Goal: Information Seeking & Learning: Learn about a topic

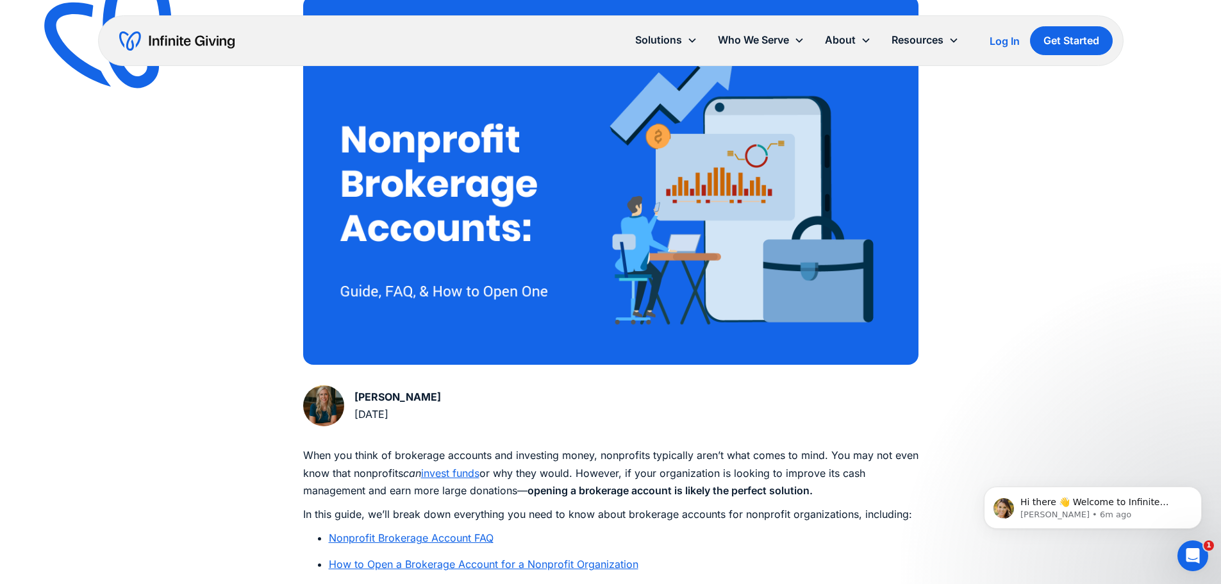
scroll to position [449, 0]
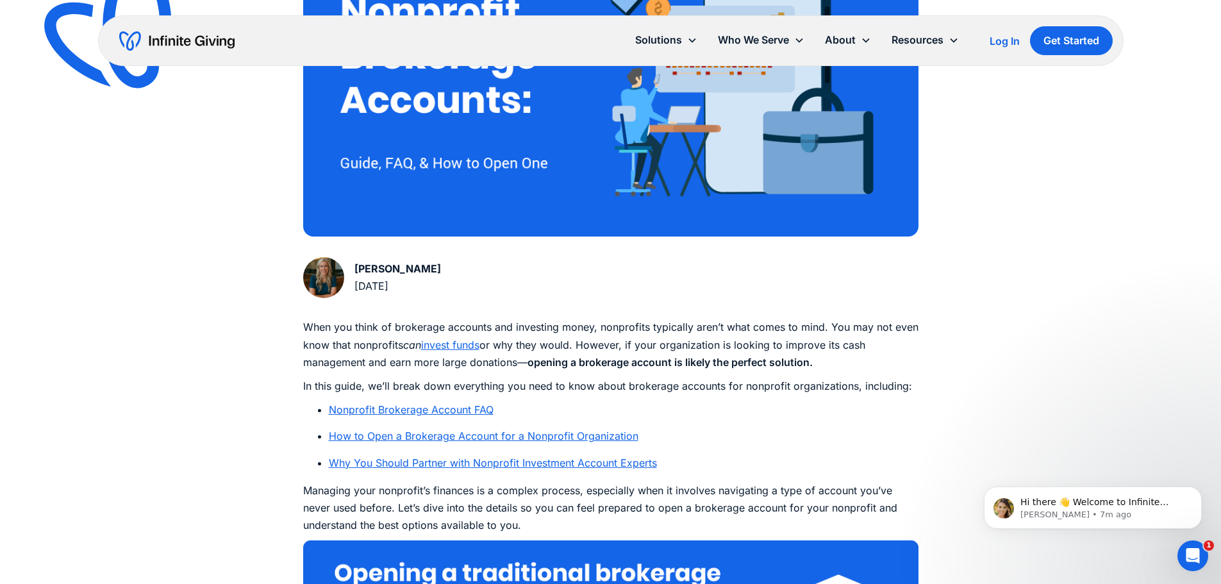
click at [425, 410] on link "Nonprofit Brokerage Account FAQ" at bounding box center [411, 409] width 165 height 13
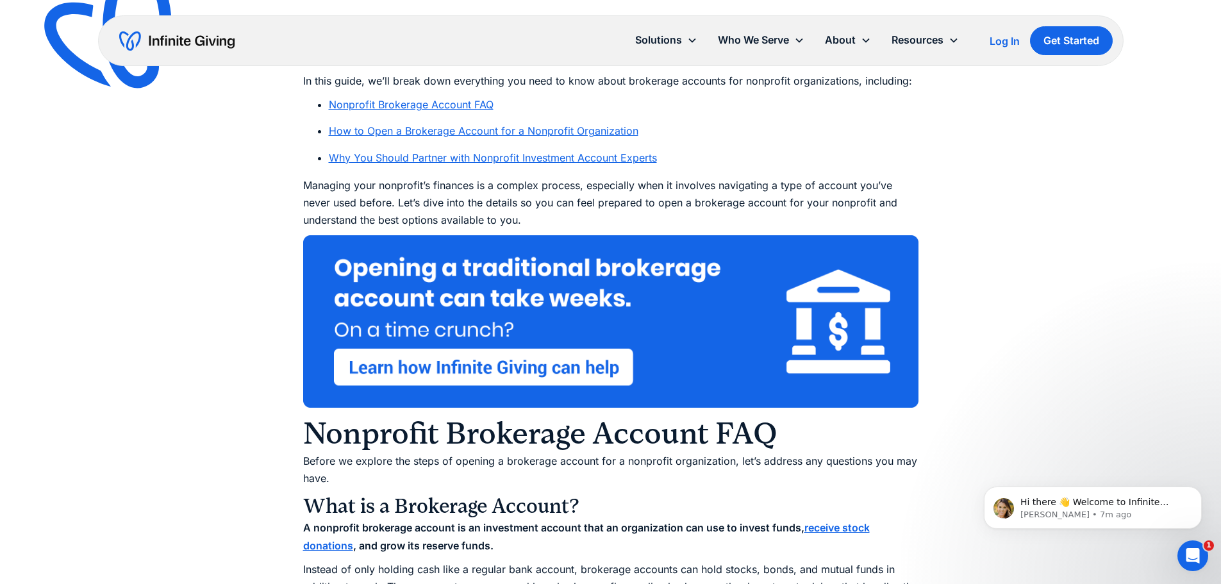
scroll to position [641, 0]
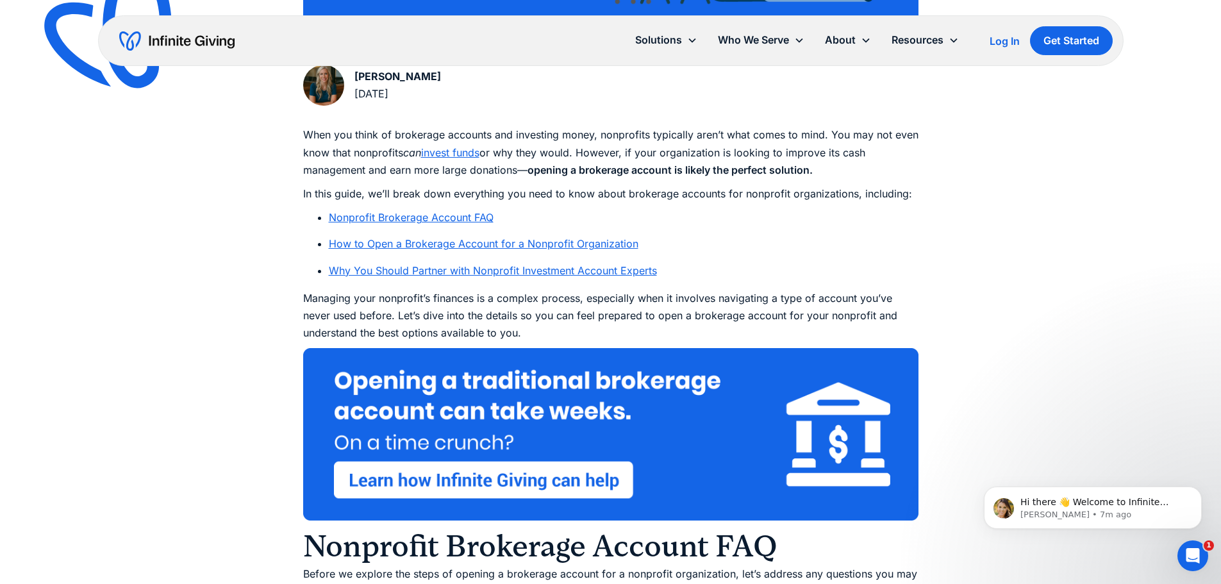
click at [414, 220] on link "Nonprofit Brokerage Account FAQ" at bounding box center [411, 217] width 165 height 13
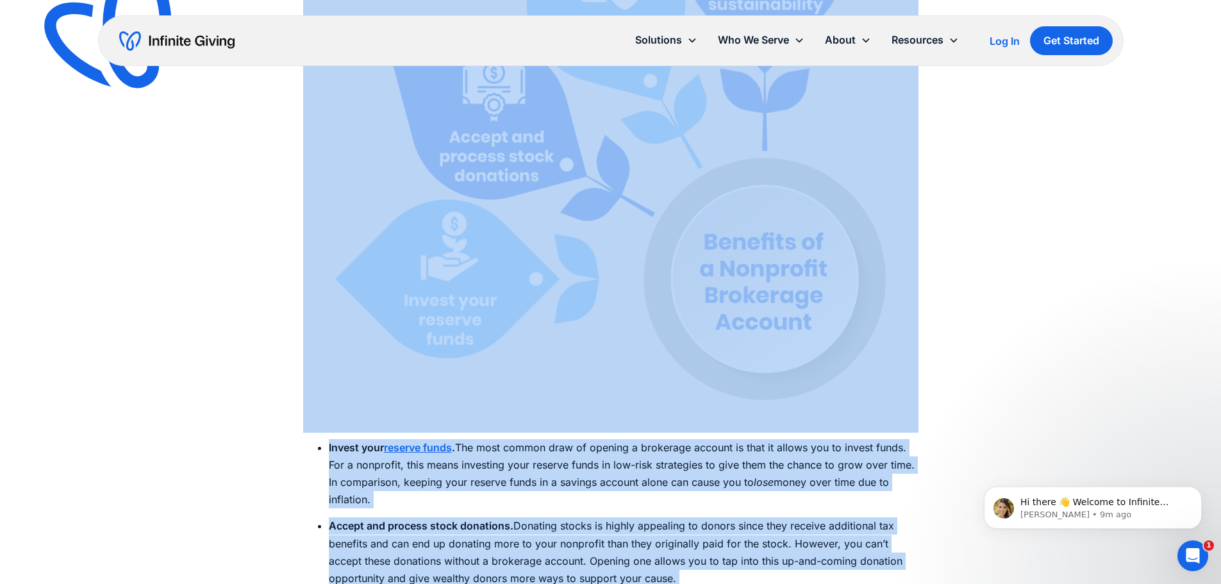
scroll to position [2287, 0]
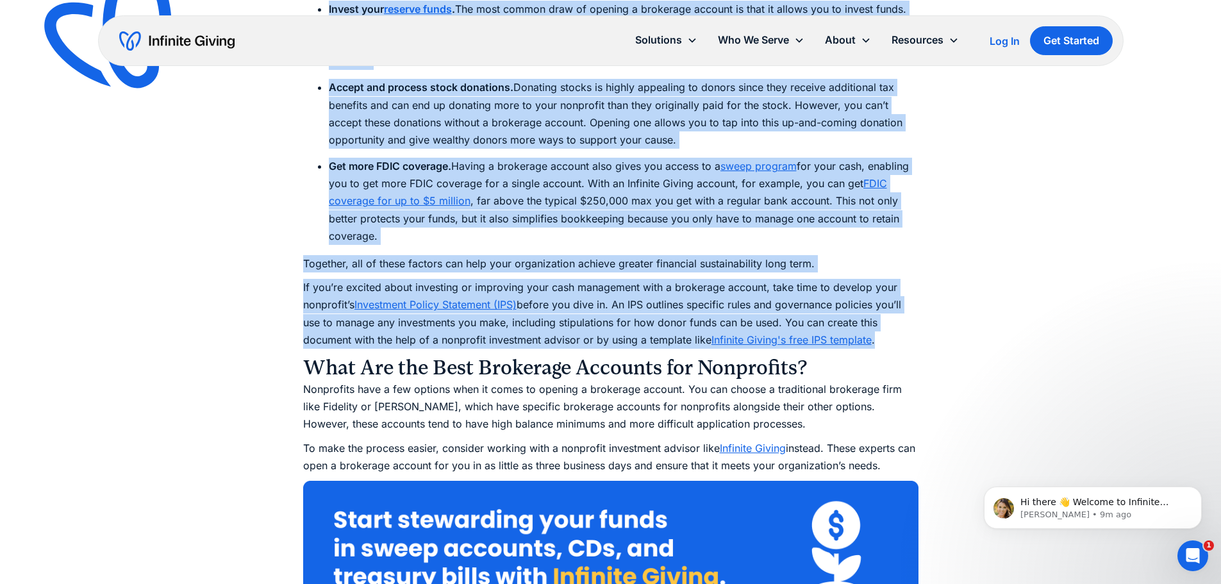
drag, startPoint x: 307, startPoint y: 95, endPoint x: 887, endPoint y: 343, distance: 630.5
copy div "Lor Ip Dolorsitam Cons Adipiscin Elitsedd? Eiusmodtem, incididun utlabore etdo …"
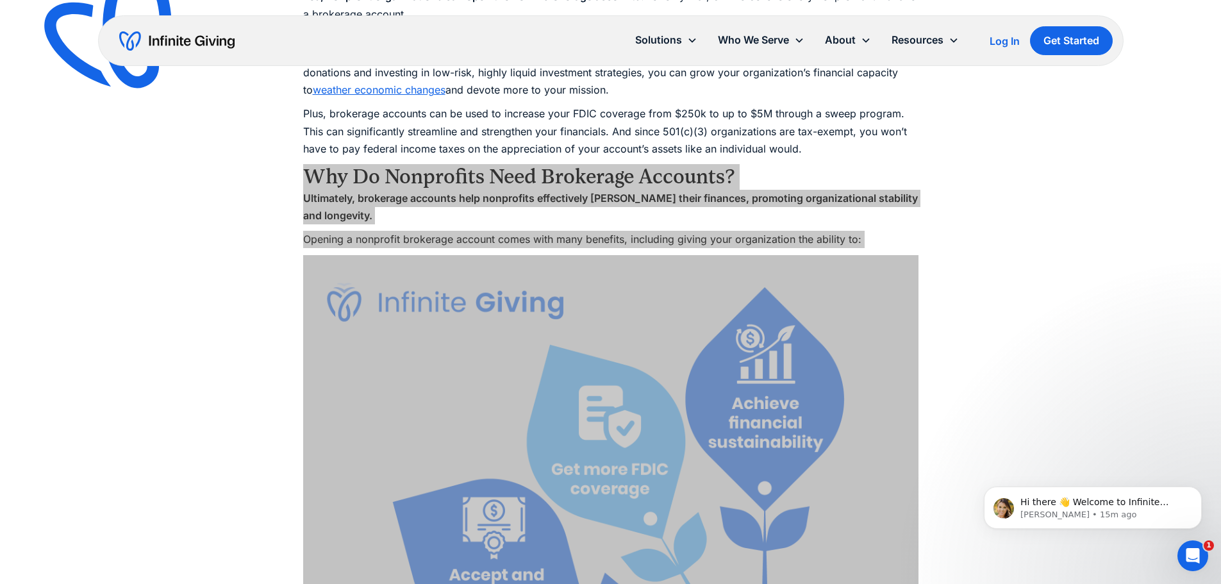
scroll to position [1389, 0]
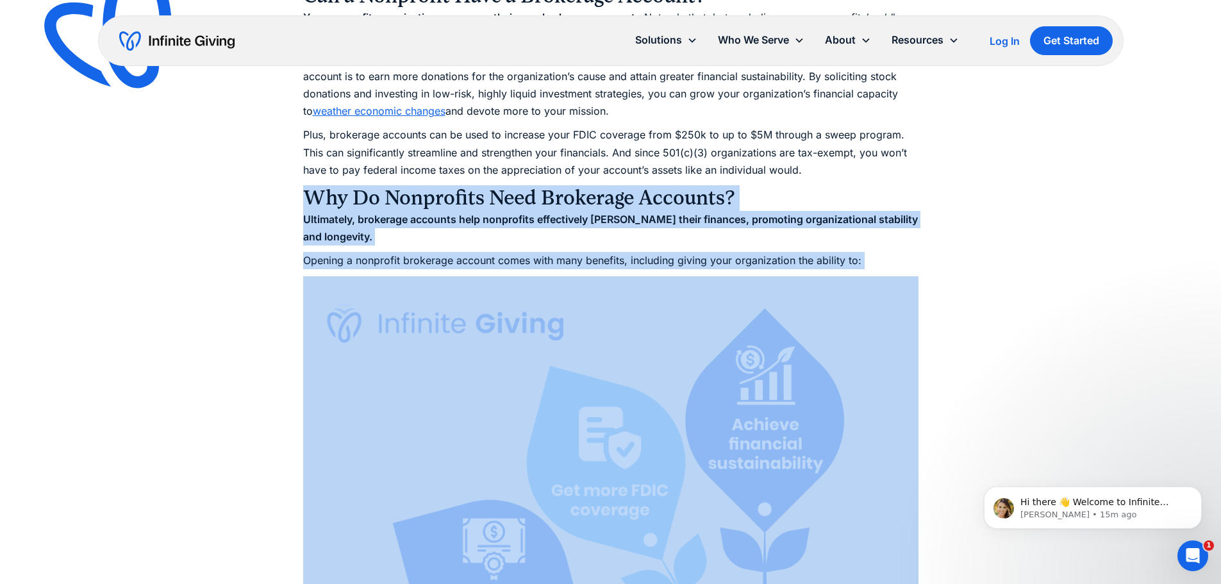
click at [643, 245] on p "Ultimately, brokerage accounts help nonprofits effectively [PERSON_NAME] their …" at bounding box center [610, 228] width 615 height 35
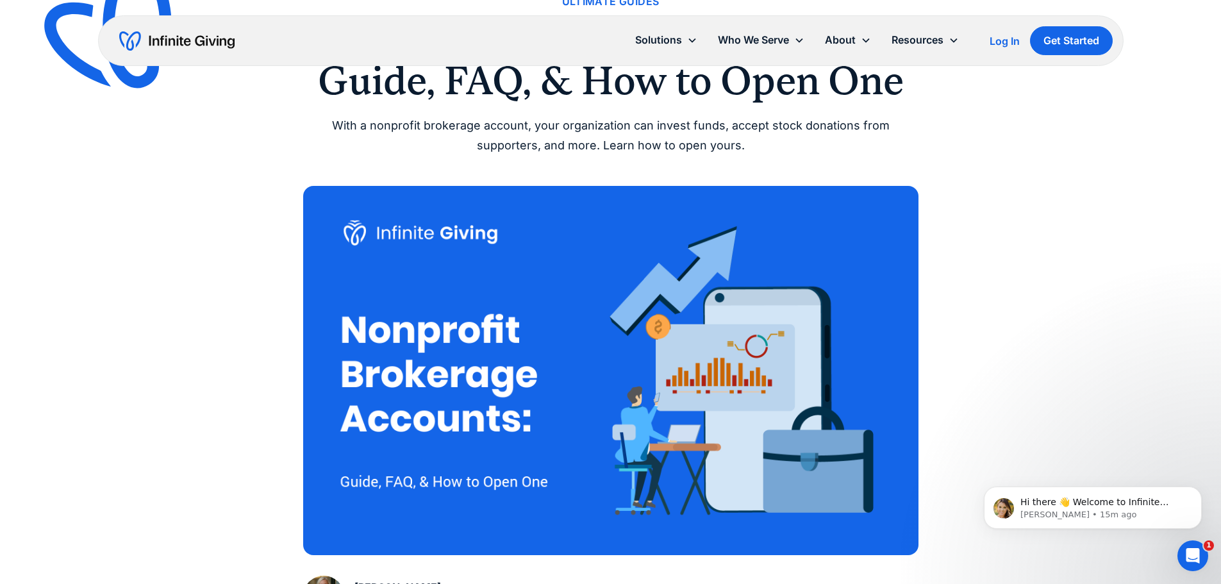
scroll to position [0, 0]
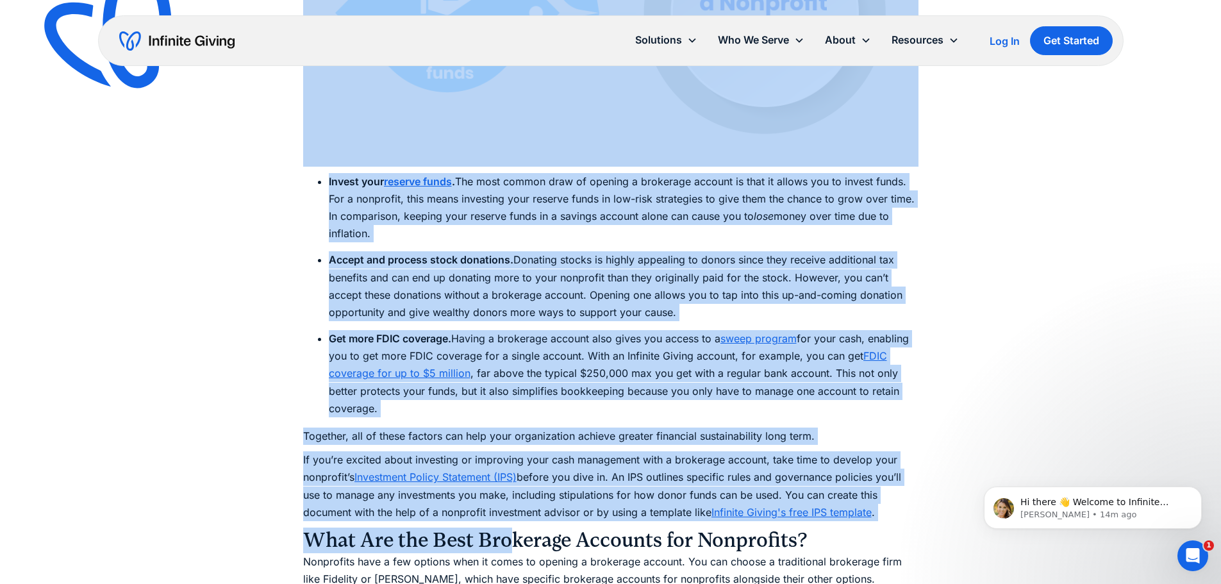
scroll to position [2118, 0]
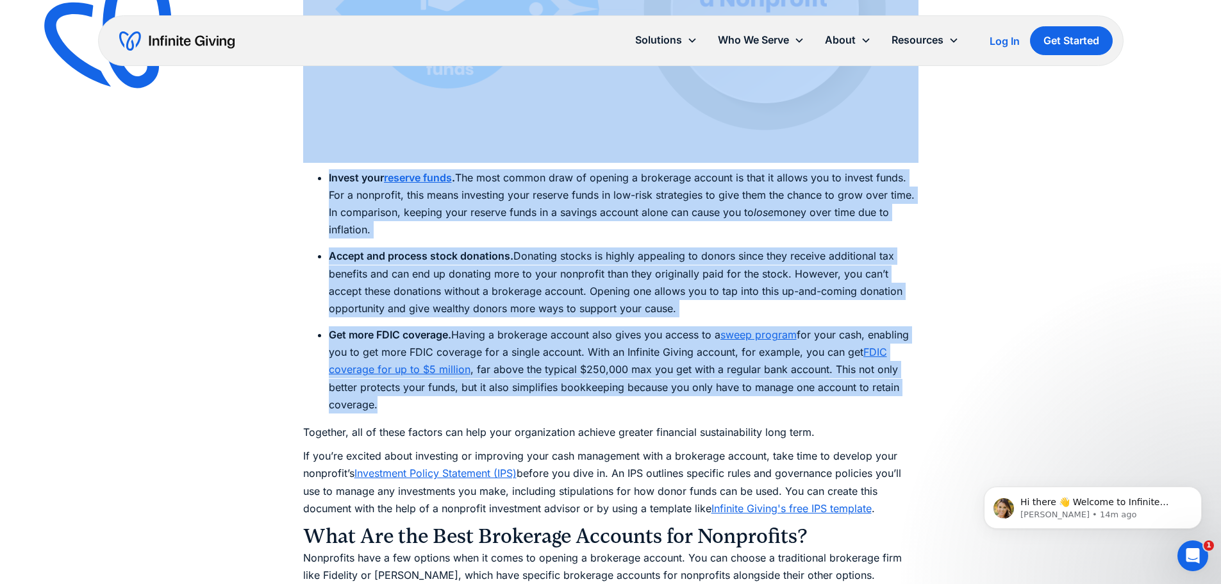
drag, startPoint x: 304, startPoint y: 95, endPoint x: 478, endPoint y: 405, distance: 355.2
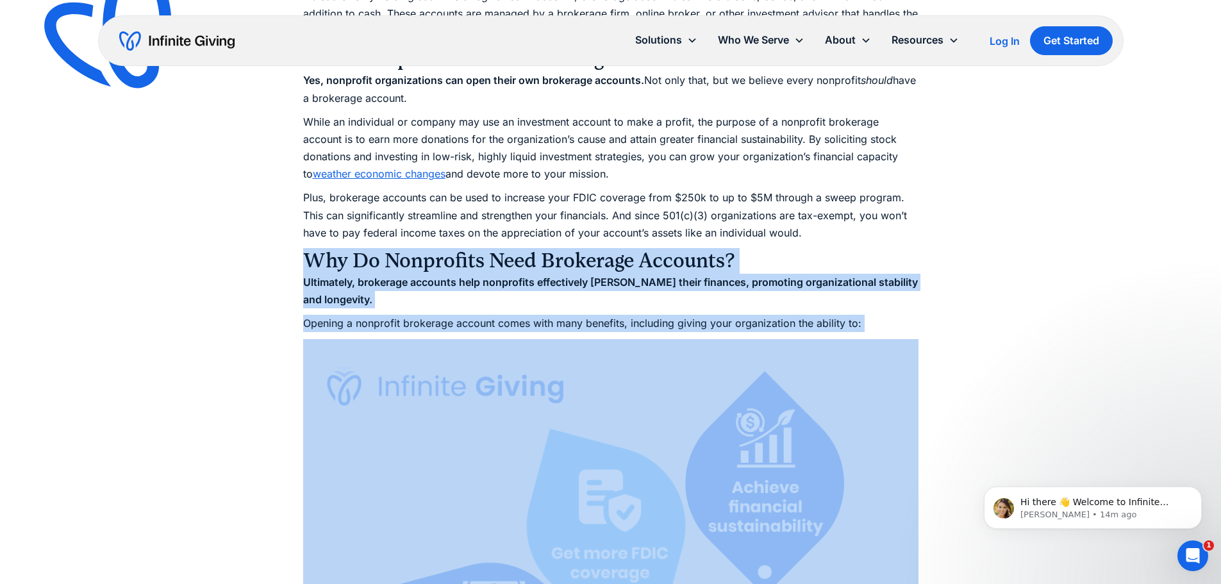
scroll to position [1221, 0]
